Goal: Transaction & Acquisition: Purchase product/service

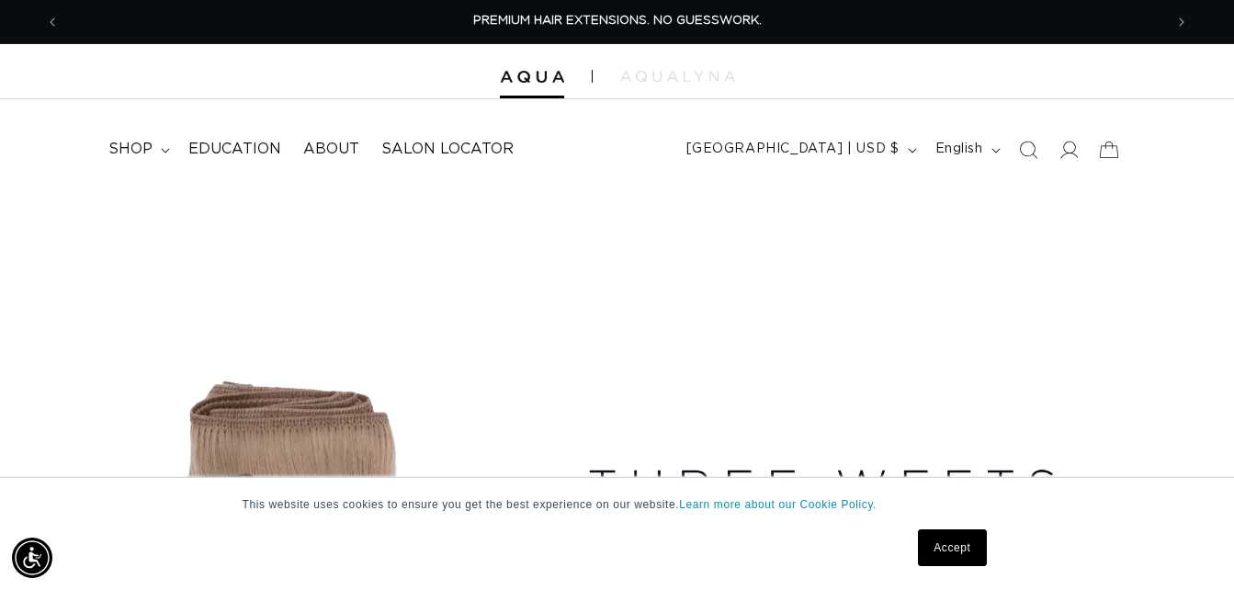
drag, startPoint x: 933, startPoint y: 539, endPoint x: 921, endPoint y: 498, distance: 43.3
click at [933, 539] on link "Accept" at bounding box center [952, 547] width 68 height 37
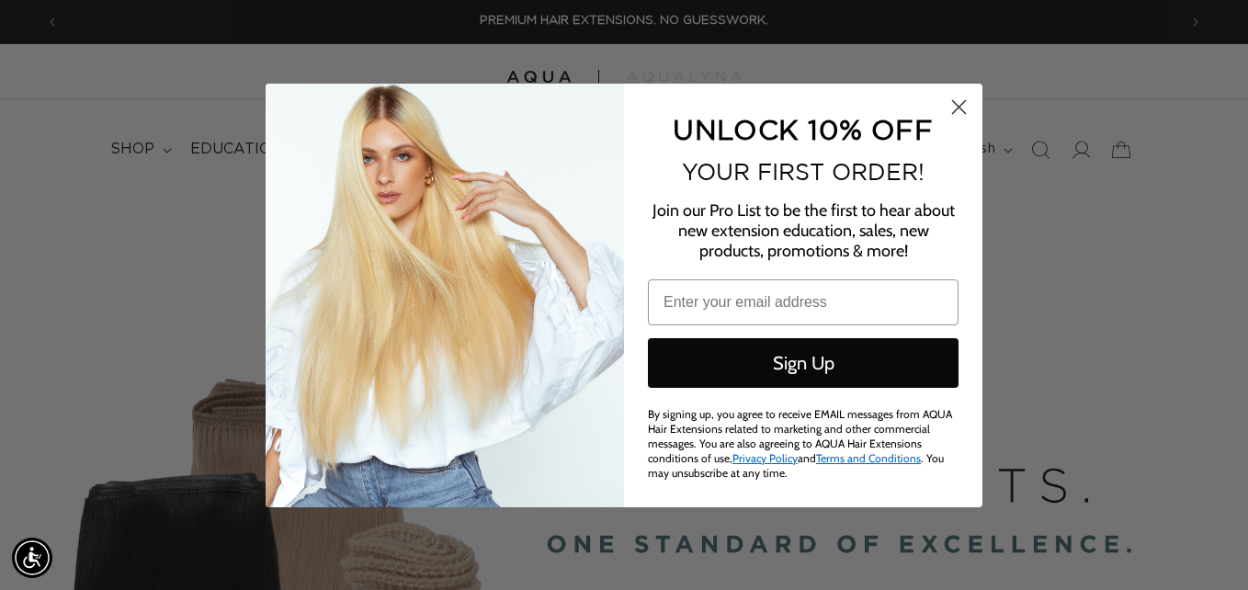
click at [963, 110] on circle "Close dialog" at bounding box center [959, 106] width 30 height 30
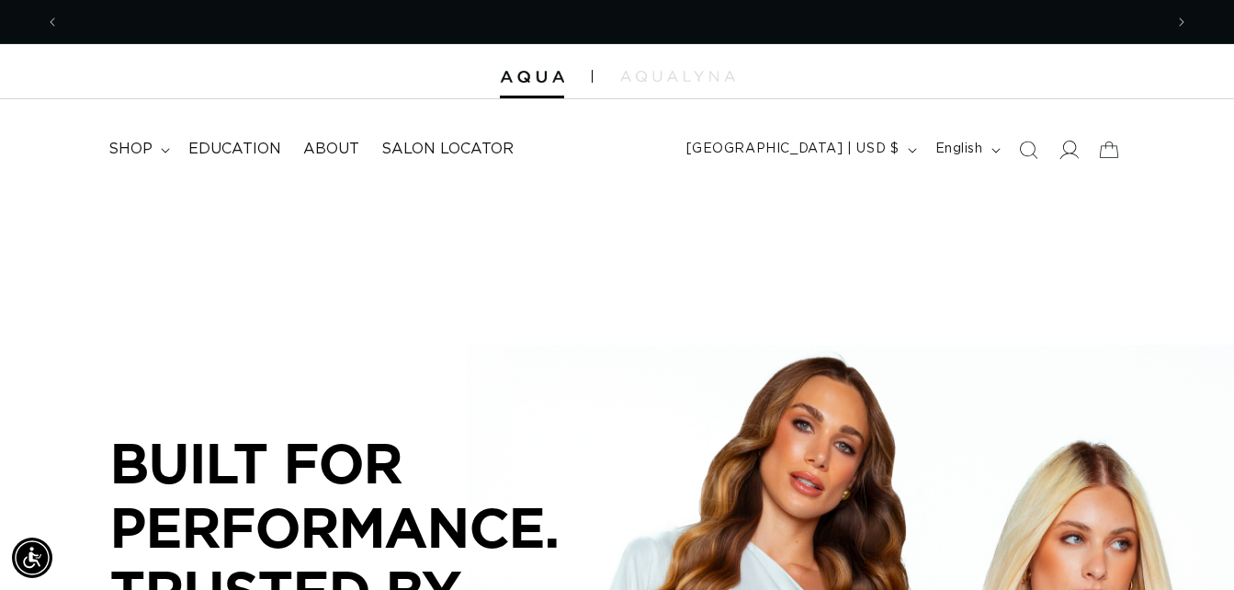
scroll to position [0, 2207]
click at [1072, 152] on icon at bounding box center [1068, 150] width 19 height 18
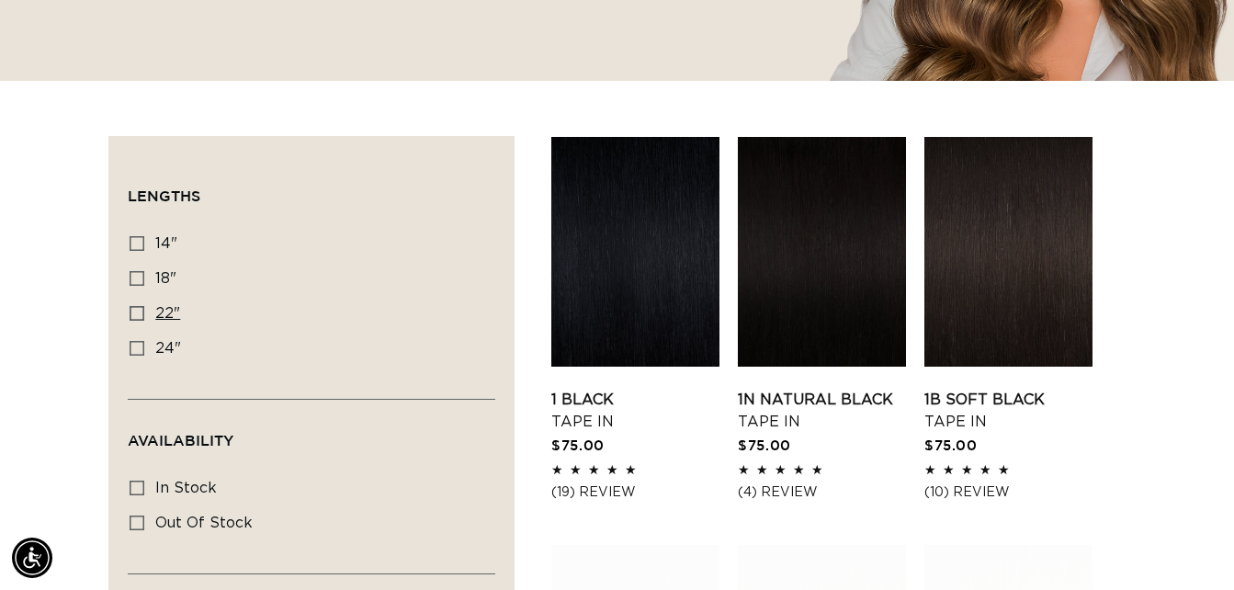
scroll to position [0, 2207]
click at [139, 312] on icon at bounding box center [137, 313] width 15 height 15
click at [139, 312] on input "22" 22" (37 products)" at bounding box center [137, 313] width 15 height 15
checkbox input "true"
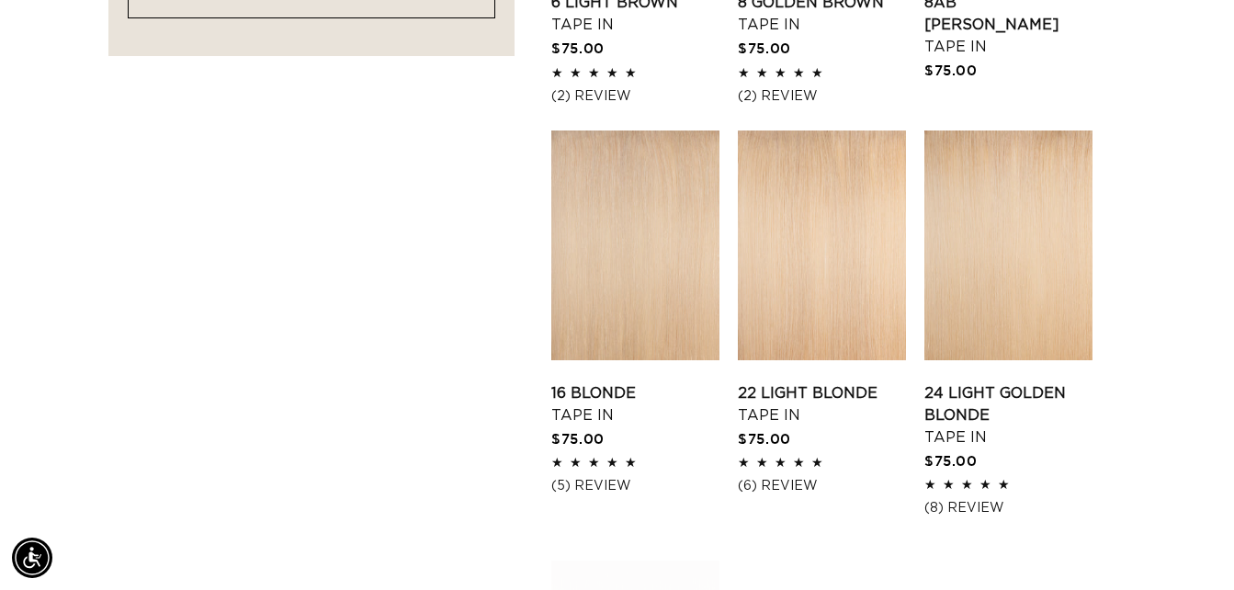
scroll to position [1720, 0]
click at [588, 402] on link "16 Blonde Tape In" at bounding box center [635, 403] width 168 height 44
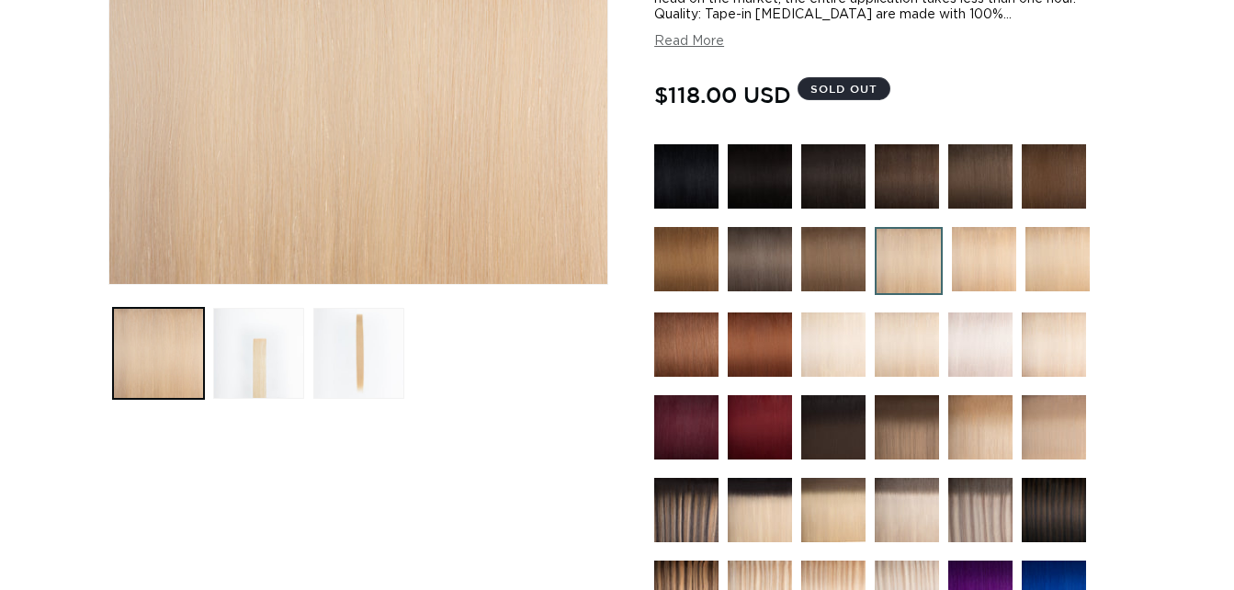
scroll to position [0, 1103]
click at [983, 349] on img at bounding box center [980, 344] width 64 height 64
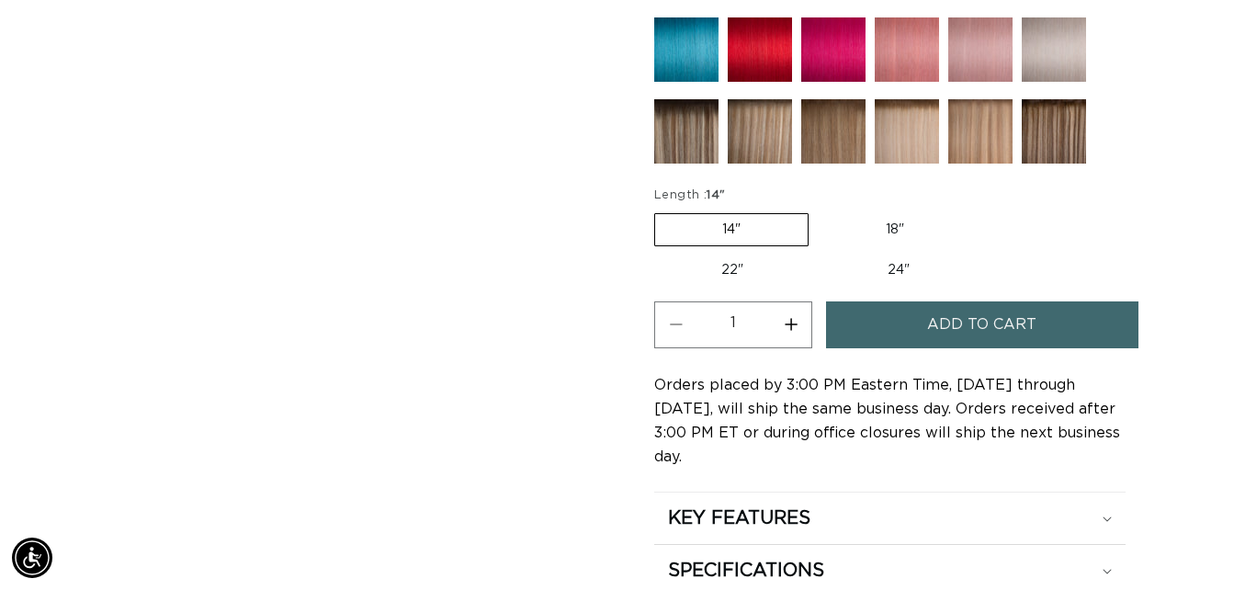
scroll to position [1057, 0]
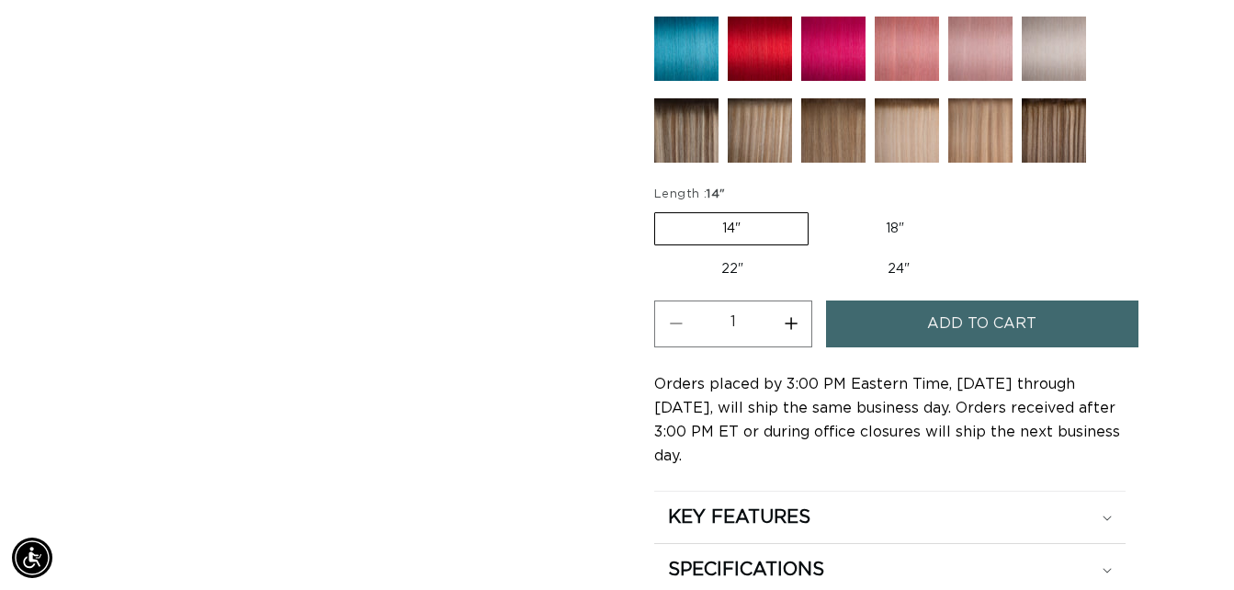
click at [765, 268] on label "22" Variant sold out or unavailable" at bounding box center [732, 269] width 156 height 31
click at [980, 209] on input "22" Variant sold out or unavailable" at bounding box center [980, 209] width 1 height 1
radio input "true"
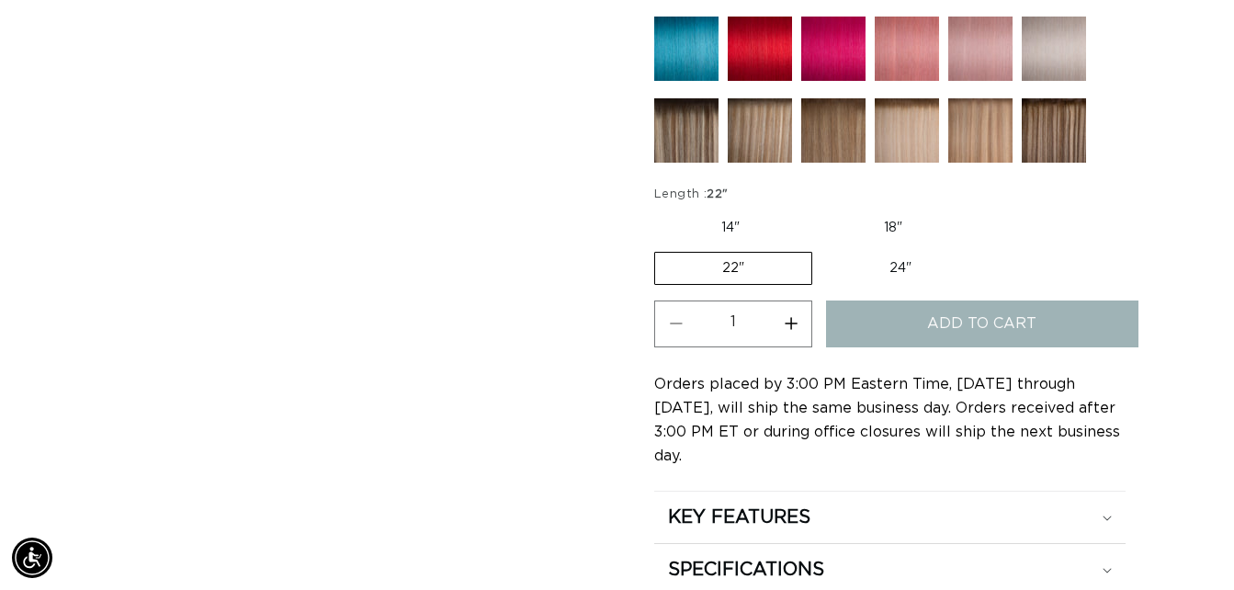
scroll to position [0, 2207]
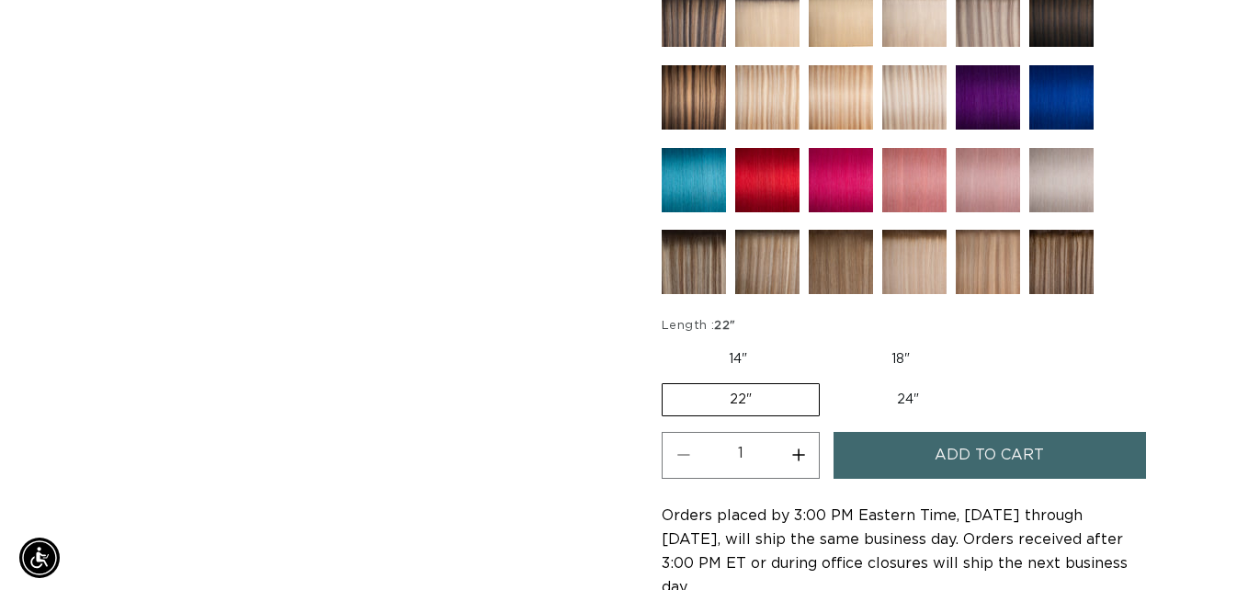
scroll to position [926, 0]
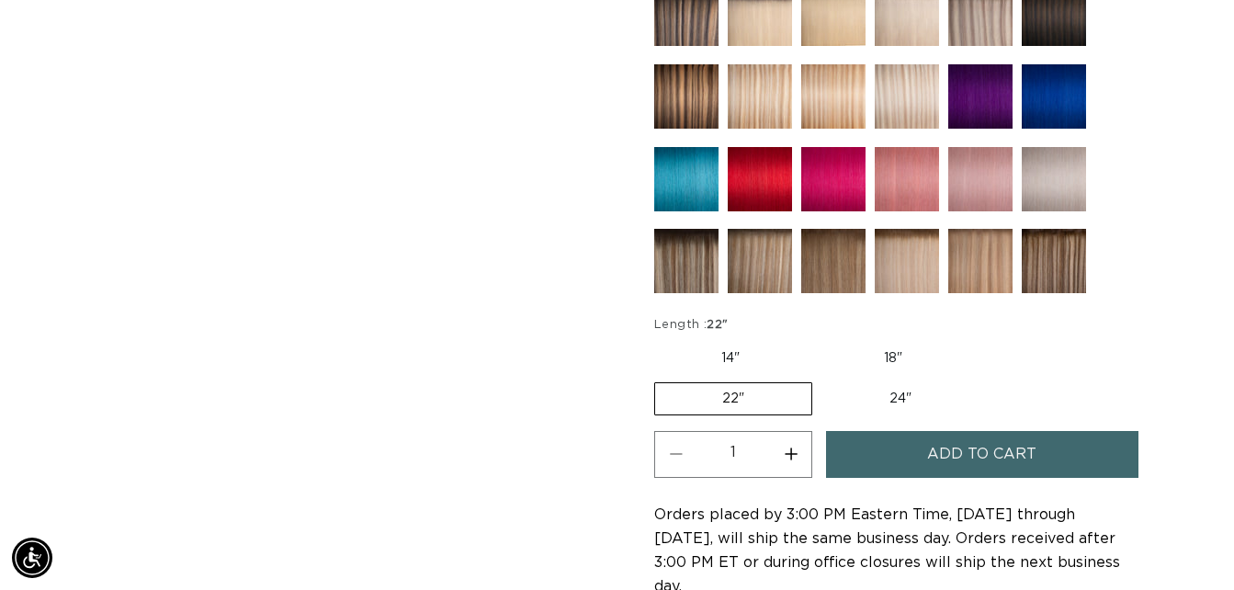
click at [978, 458] on span "Add to cart" at bounding box center [981, 454] width 109 height 47
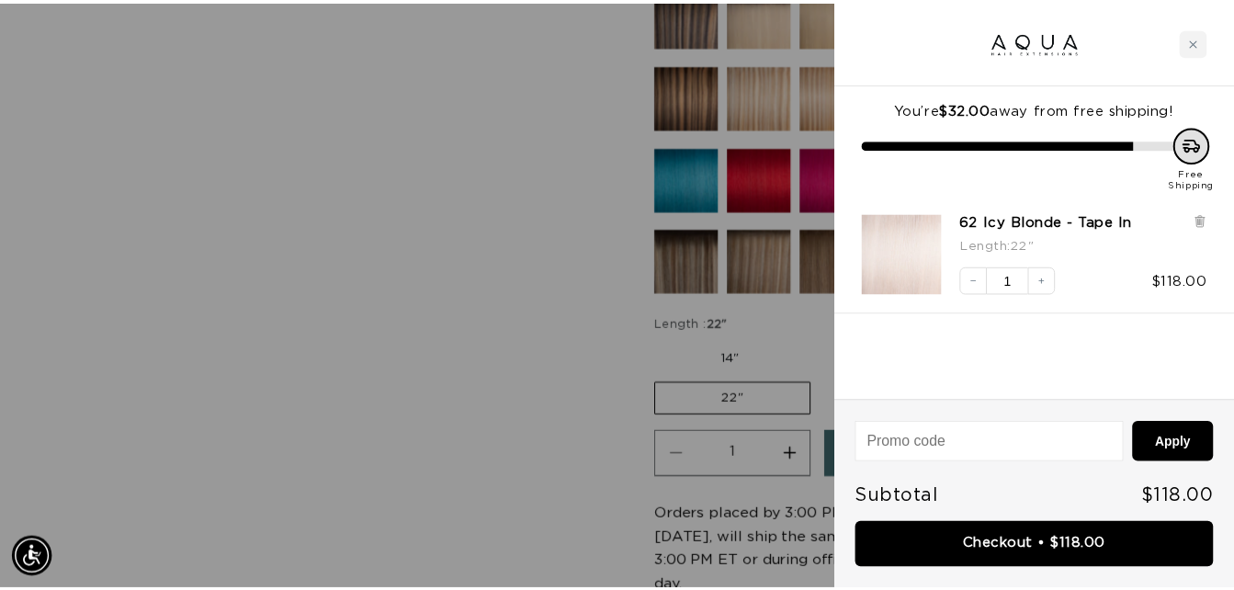
scroll to position [0, 1117]
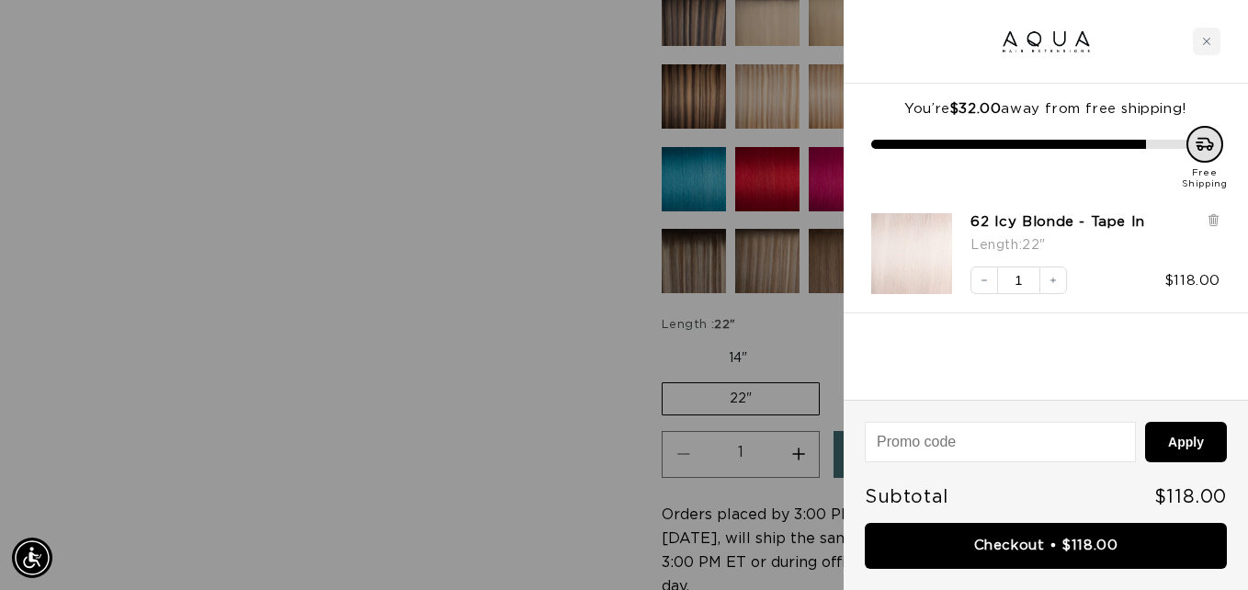
click at [583, 344] on div at bounding box center [624, 295] width 1248 height 590
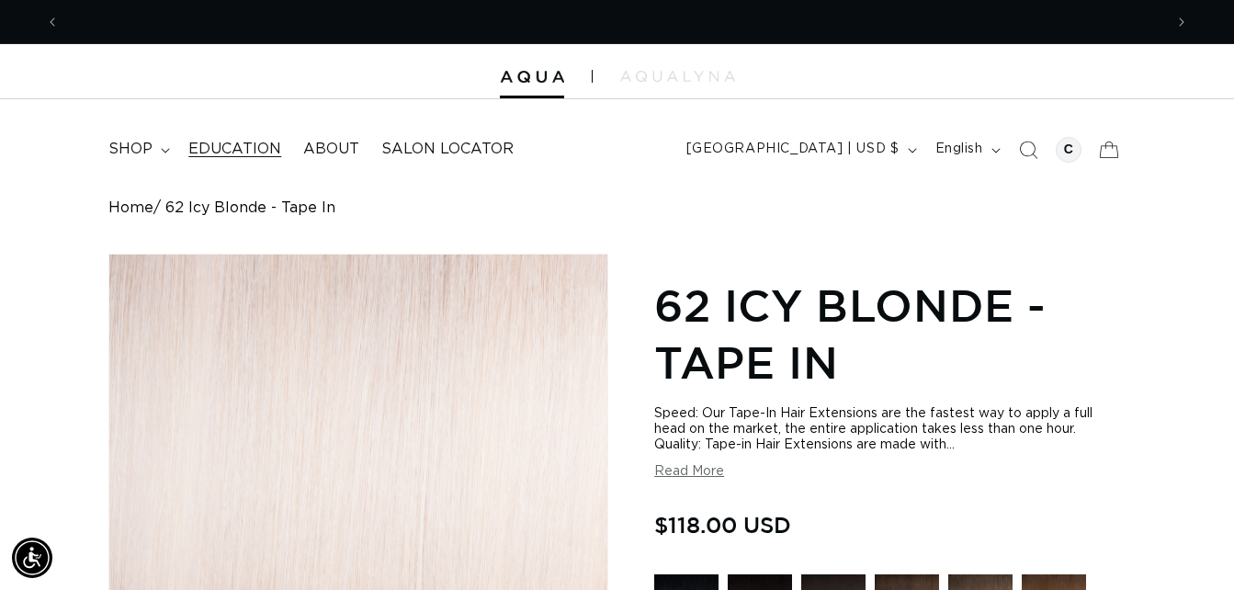
scroll to position [0, 0]
click at [158, 148] on summary "shop" at bounding box center [137, 149] width 80 height 41
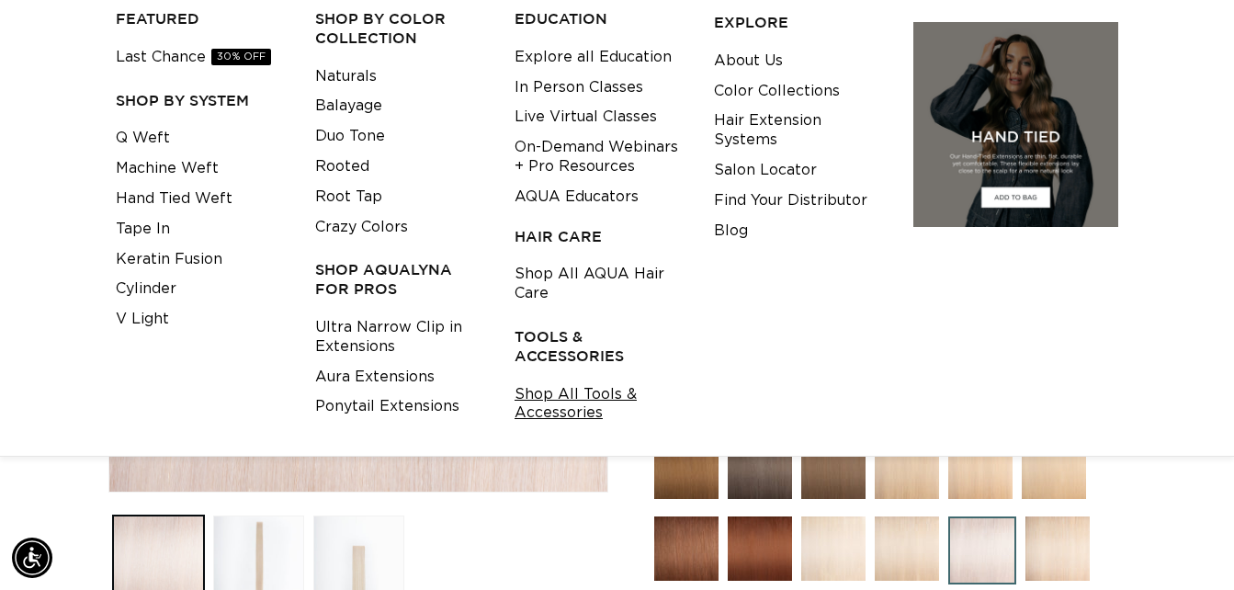
scroll to position [0, 1103]
click at [570, 401] on link "Shop All Tools & Accessories" at bounding box center [600, 404] width 171 height 50
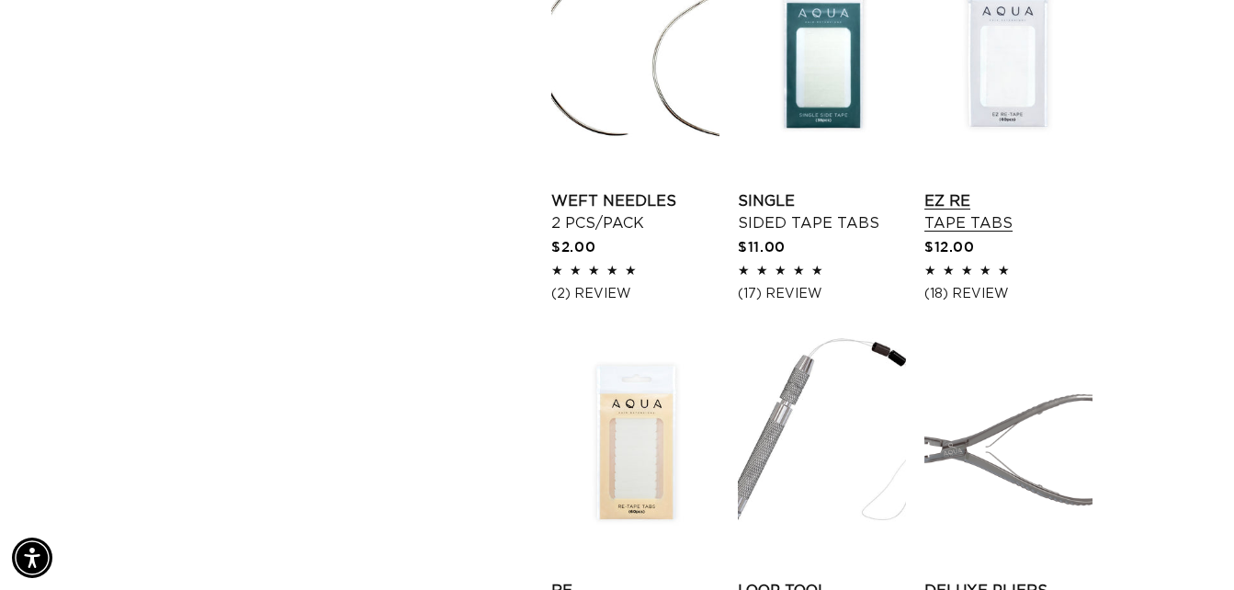
scroll to position [0, 1103]
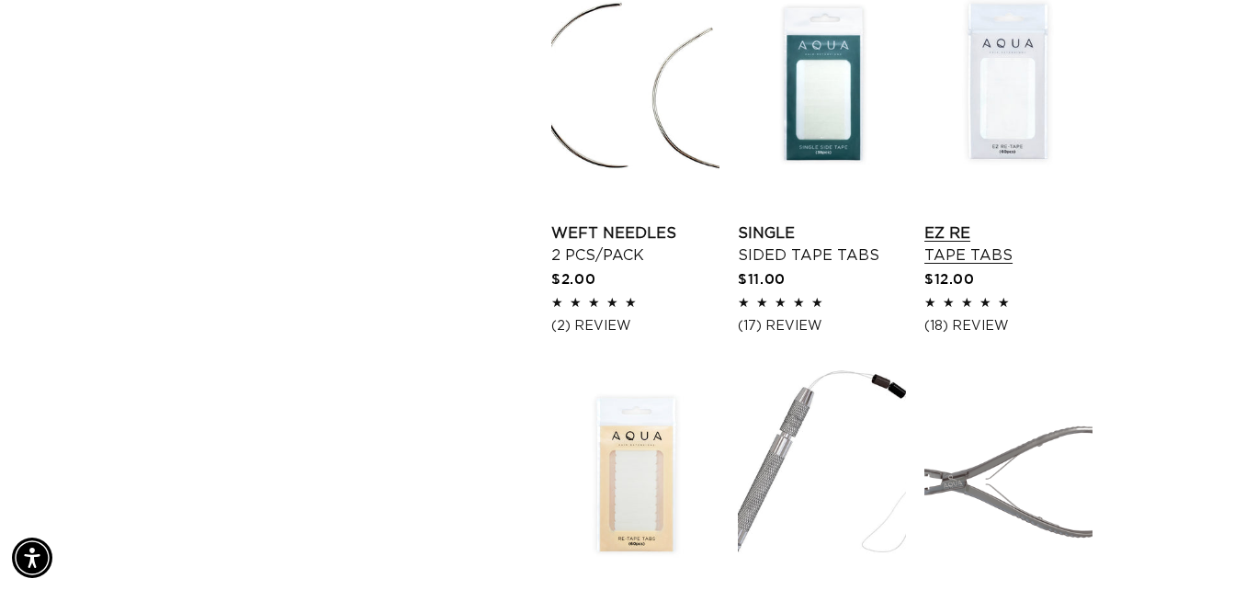
click at [1012, 222] on link "EZ Re Tape Tabs" at bounding box center [1008, 244] width 168 height 44
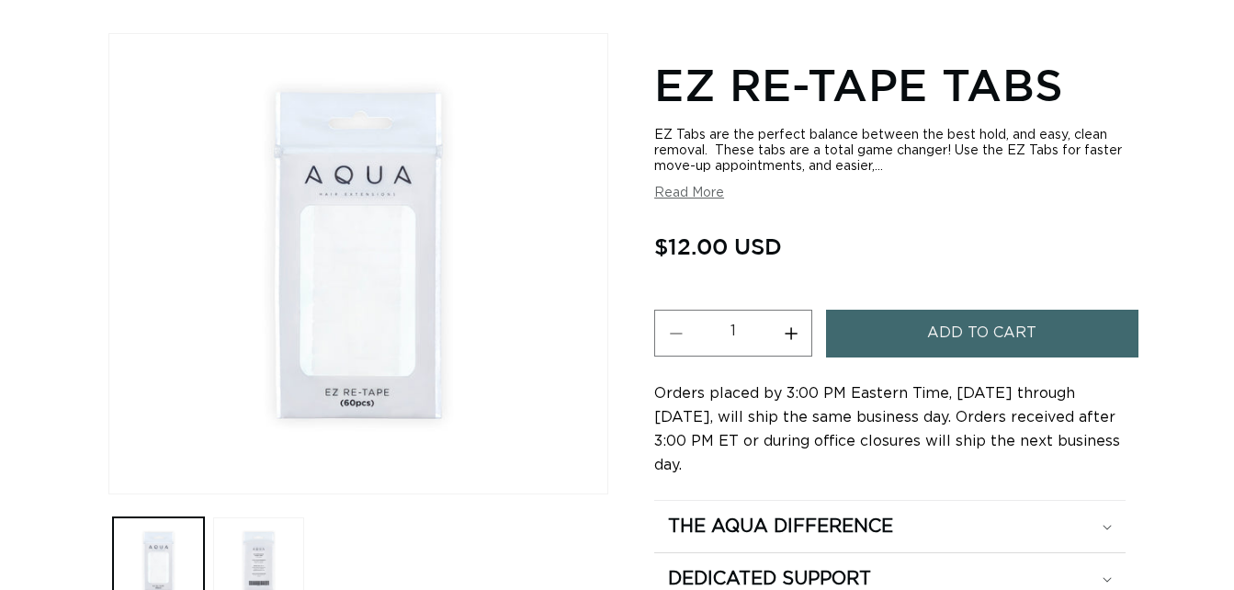
scroll to position [221, 0]
click at [786, 325] on button "Increase quantity for EZ Re-Tape Tabs" at bounding box center [790, 333] width 41 height 47
click at [788, 327] on button "Increase quantity for EZ Re-Tape Tabs" at bounding box center [790, 333] width 41 height 47
type input "3"
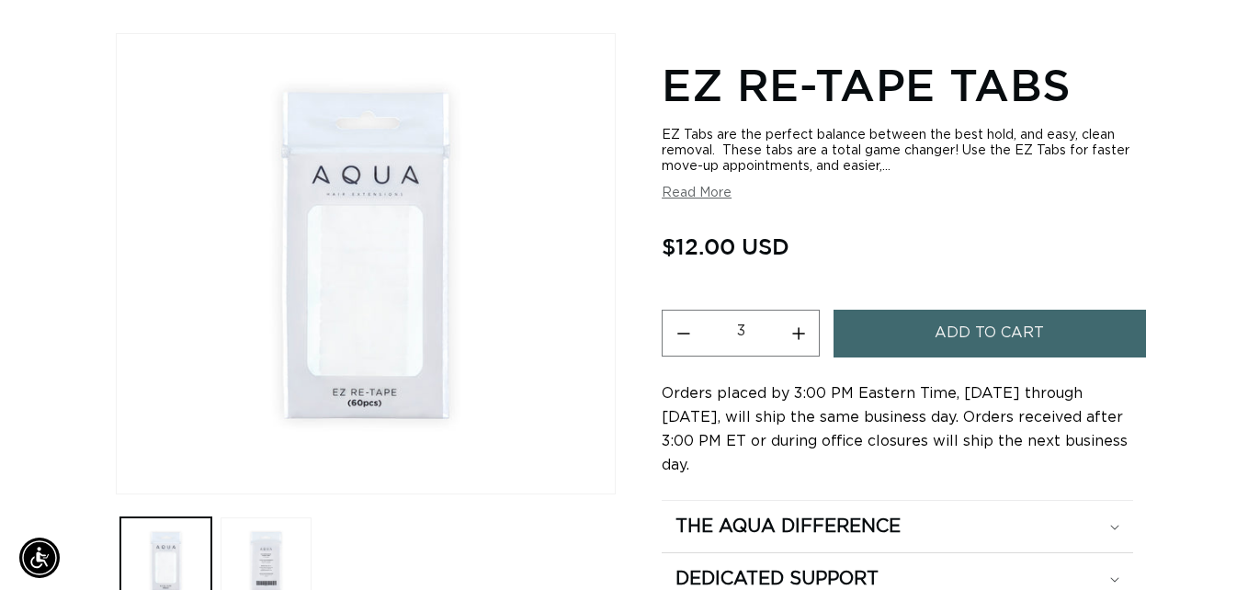
scroll to position [0, 2207]
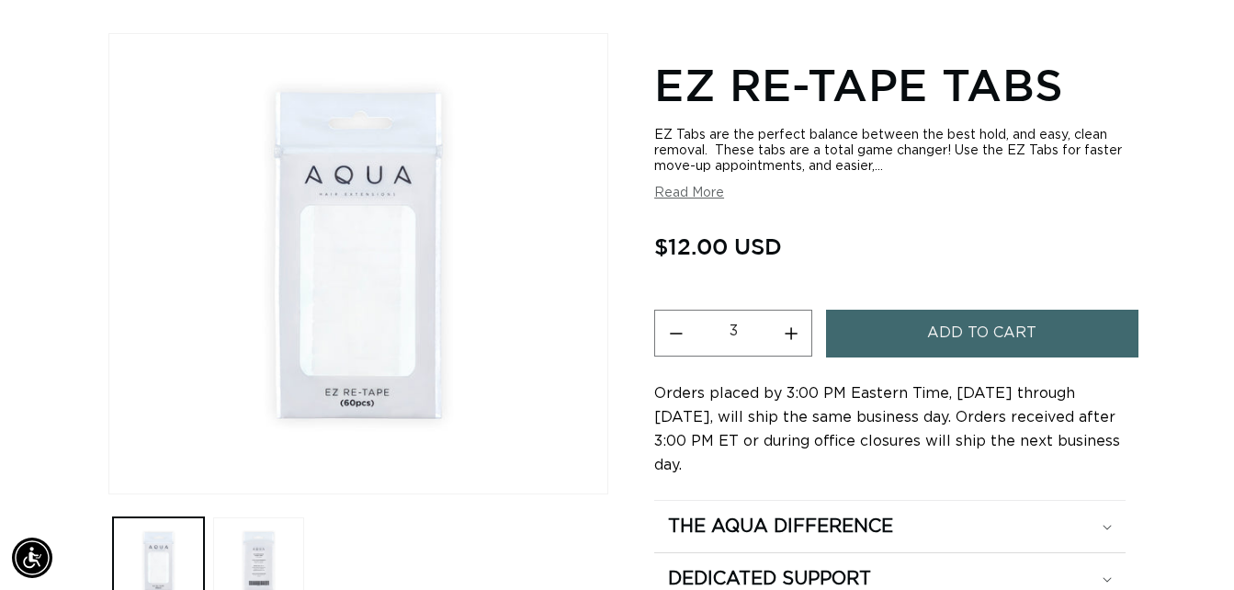
click at [919, 332] on button "Add to cart" at bounding box center [982, 333] width 312 height 47
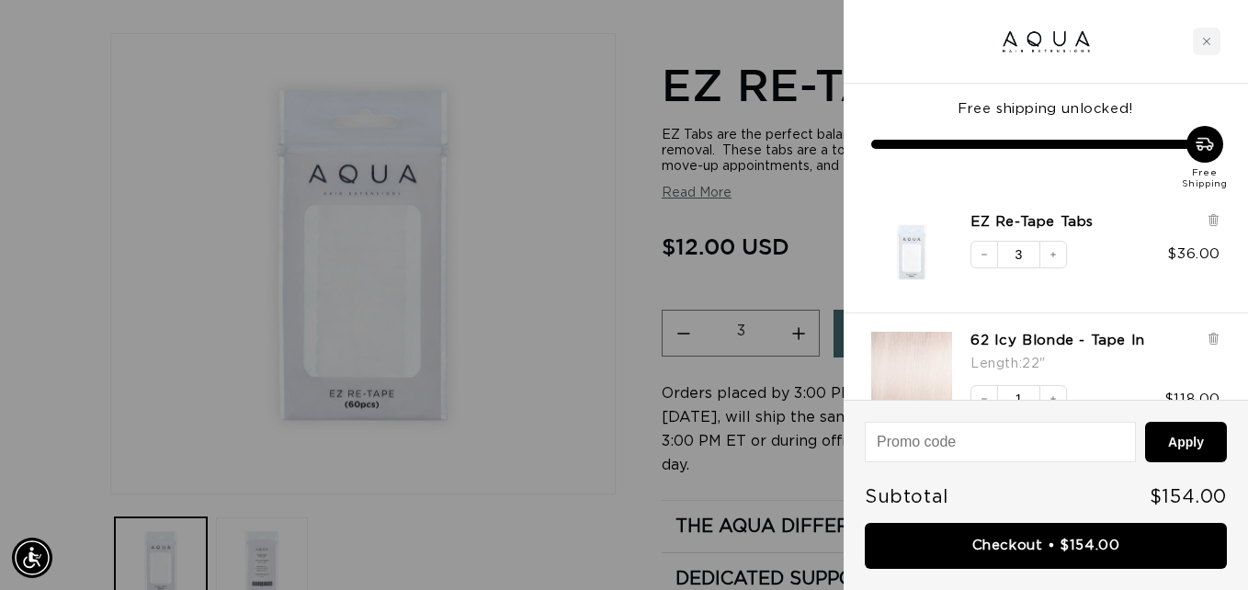
scroll to position [0, 2234]
